Goal: Use online tool/utility: Utilize a website feature to perform a specific function

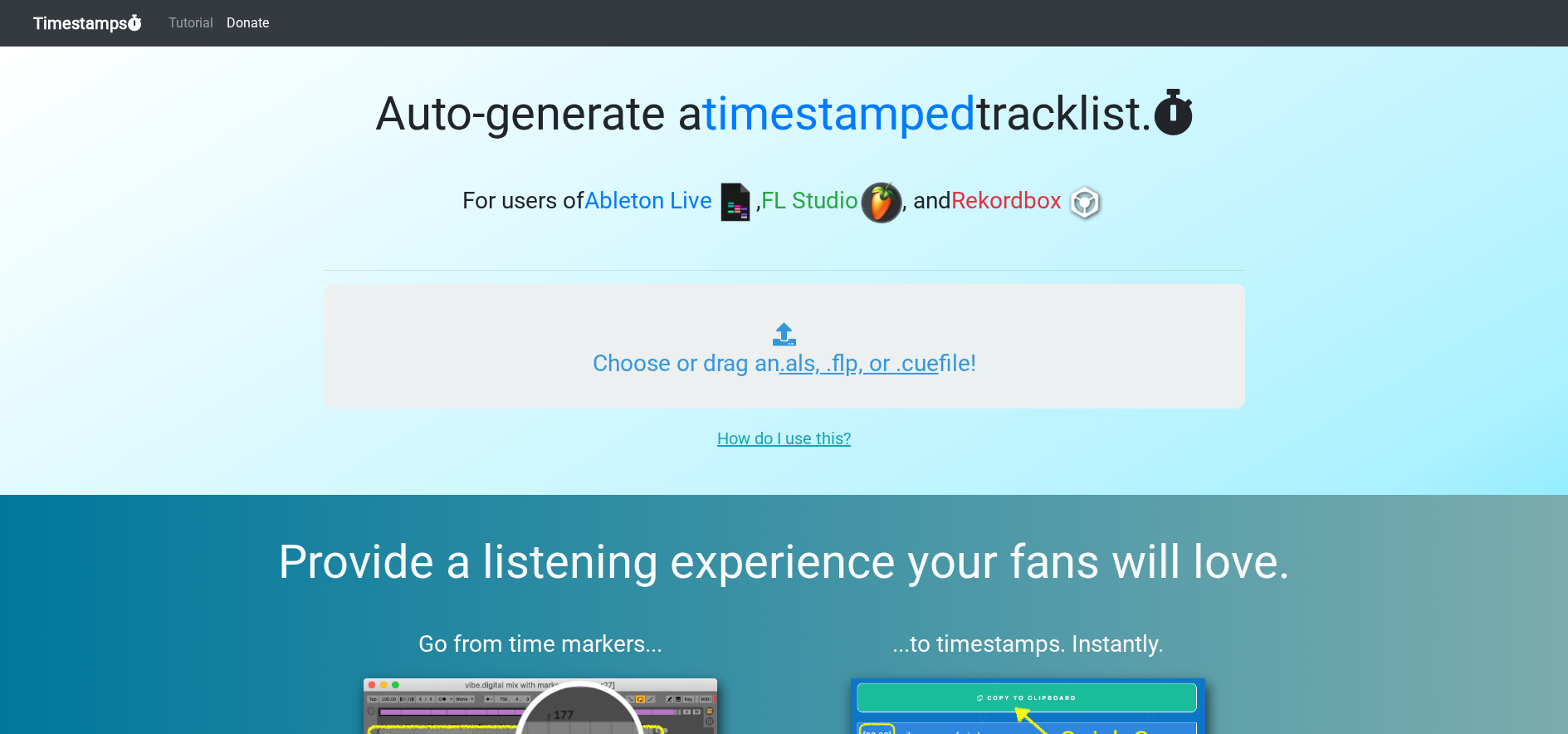
type input "C:\fakepath\פרק 101.als"
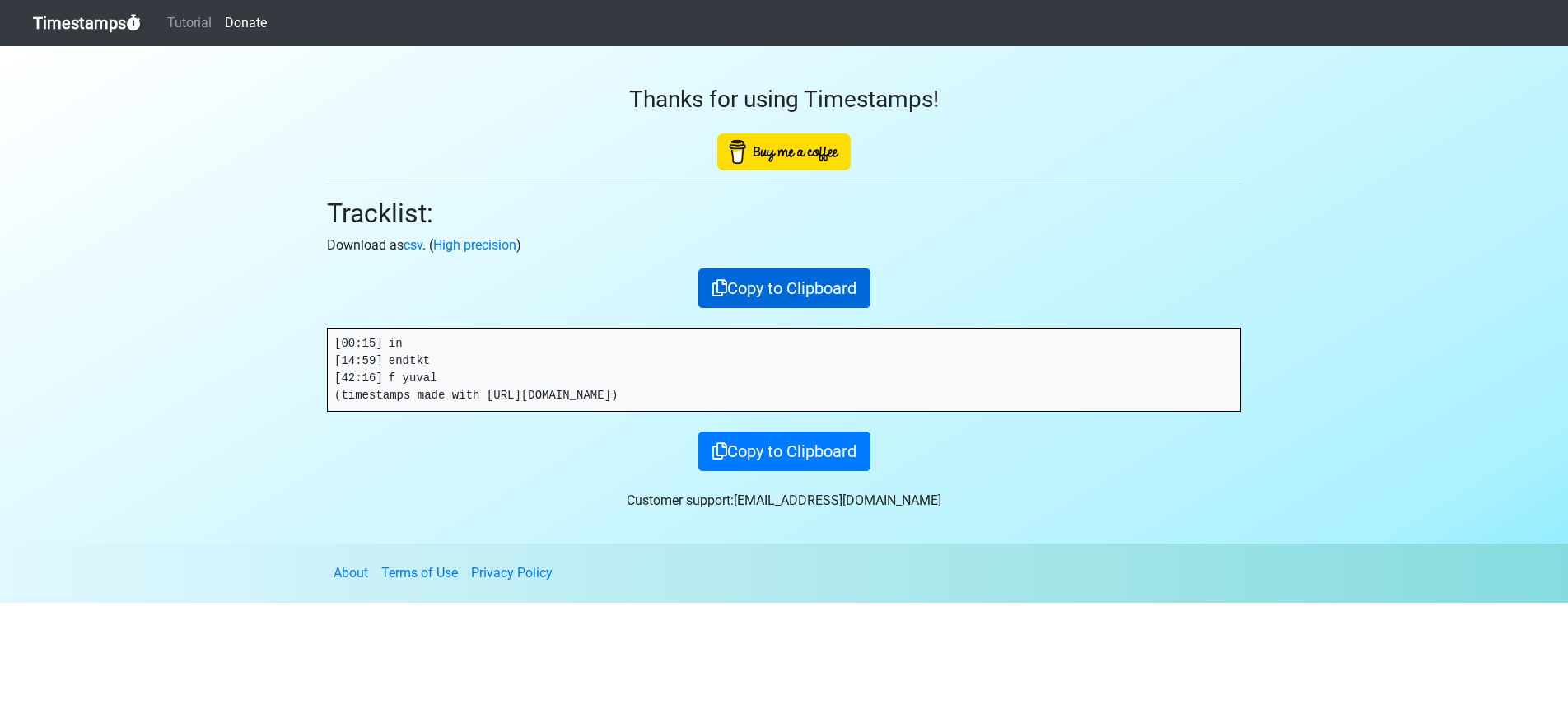
click at [809, 283] on button "Copy to Clipboard" at bounding box center [784, 288] width 172 height 39
click at [109, 20] on link "Timestamps" at bounding box center [87, 23] width 108 height 33
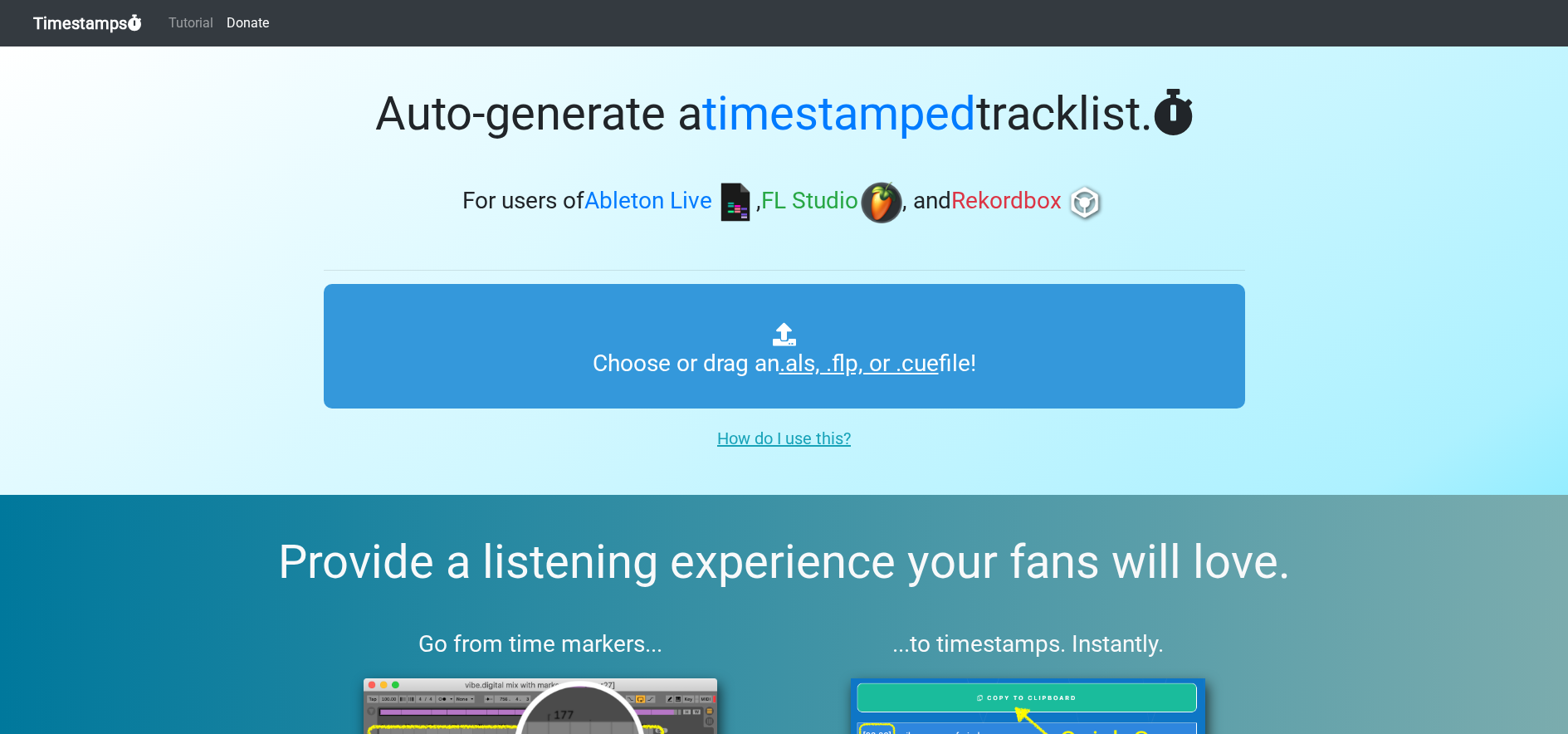
type input "C:\fakepath\פרק 102.als"
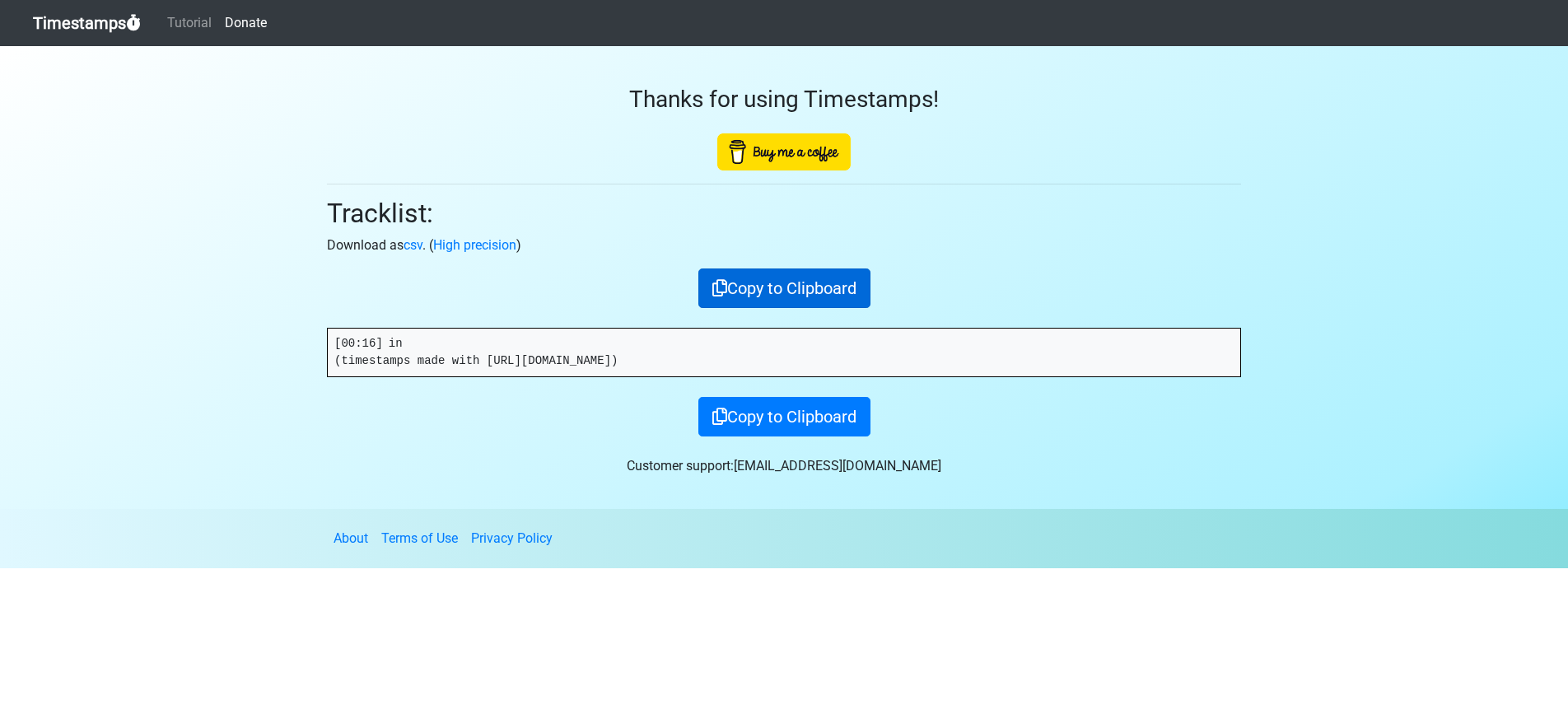
click at [811, 297] on button "Copy to Clipboard" at bounding box center [784, 288] width 172 height 39
click at [68, 21] on link "Timestamps" at bounding box center [87, 23] width 108 height 33
